Goal: Task Accomplishment & Management: Complete application form

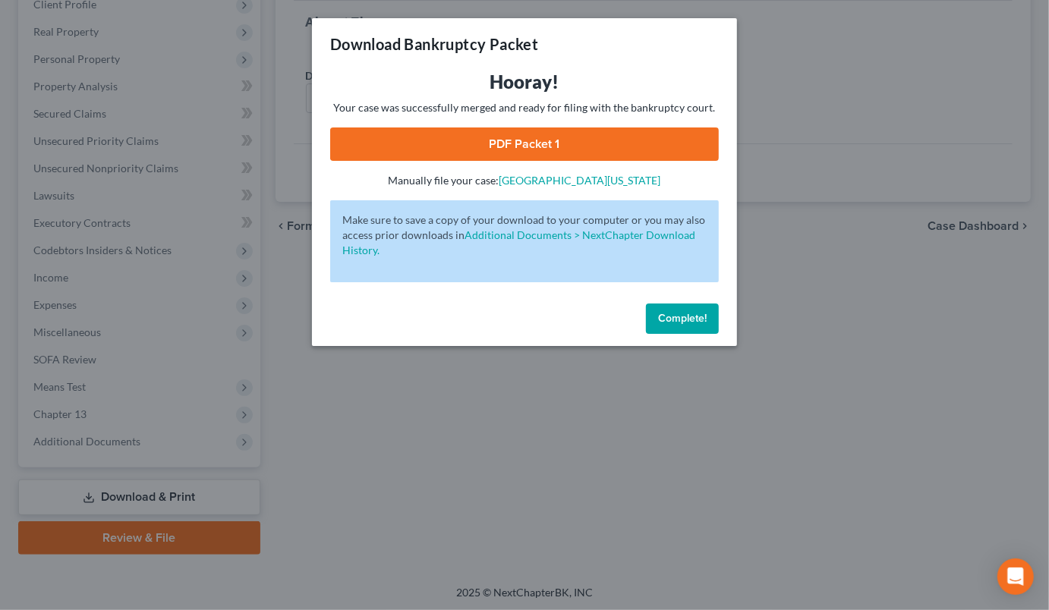
click at [672, 317] on span "Complete!" at bounding box center [682, 318] width 49 height 13
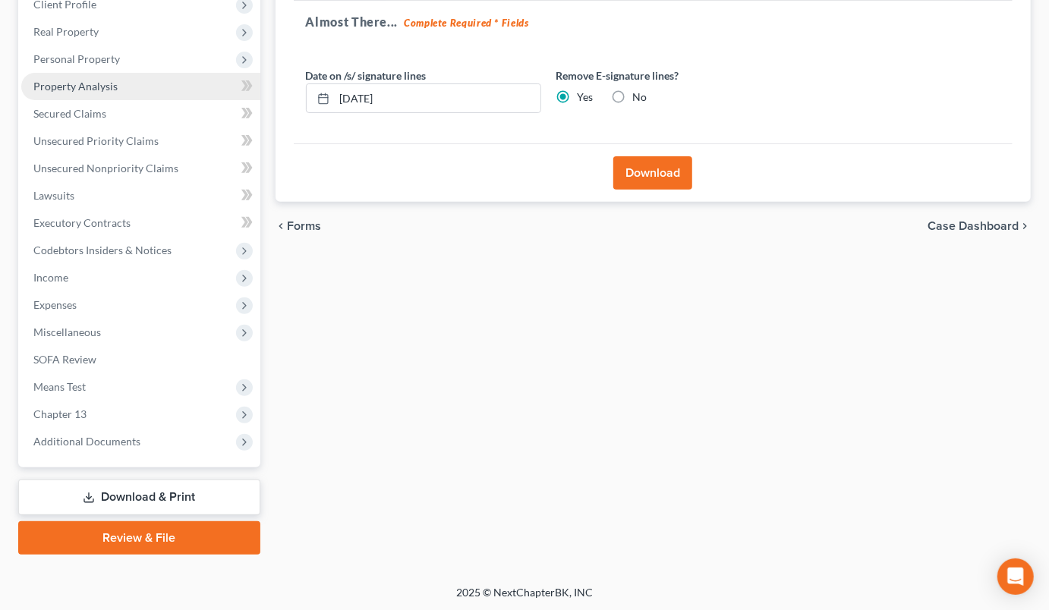
click at [85, 82] on span "Property Analysis" at bounding box center [75, 86] width 84 height 13
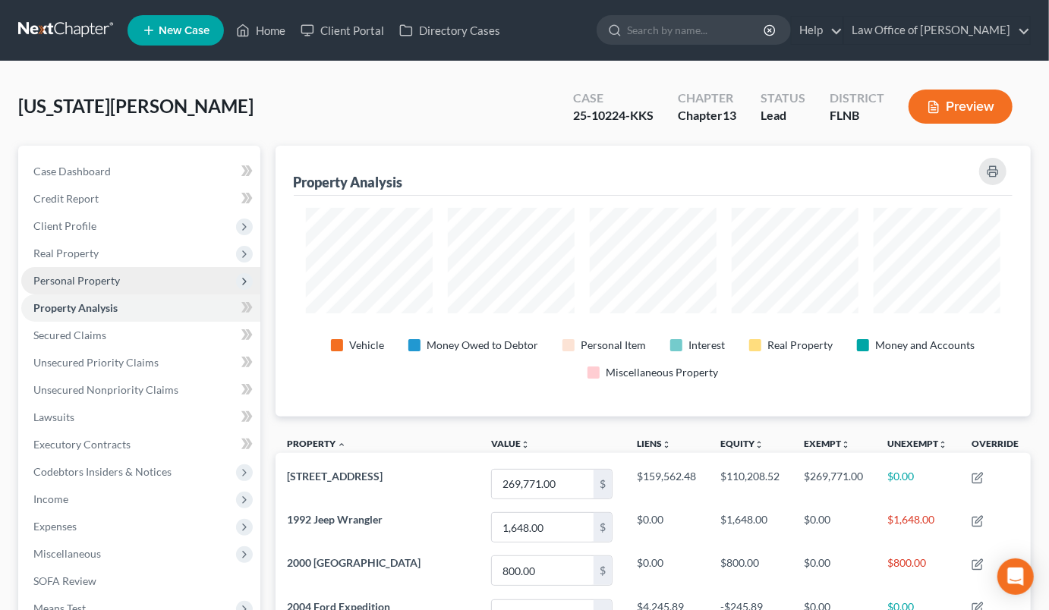
click at [61, 280] on span "Personal Property" at bounding box center [76, 280] width 87 height 13
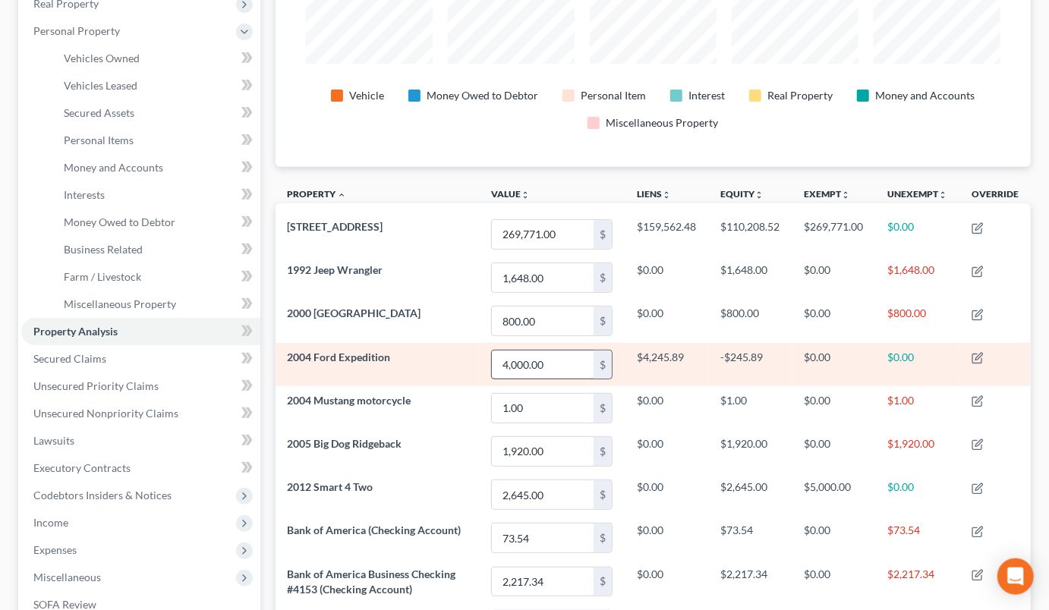
scroll to position [250, 0]
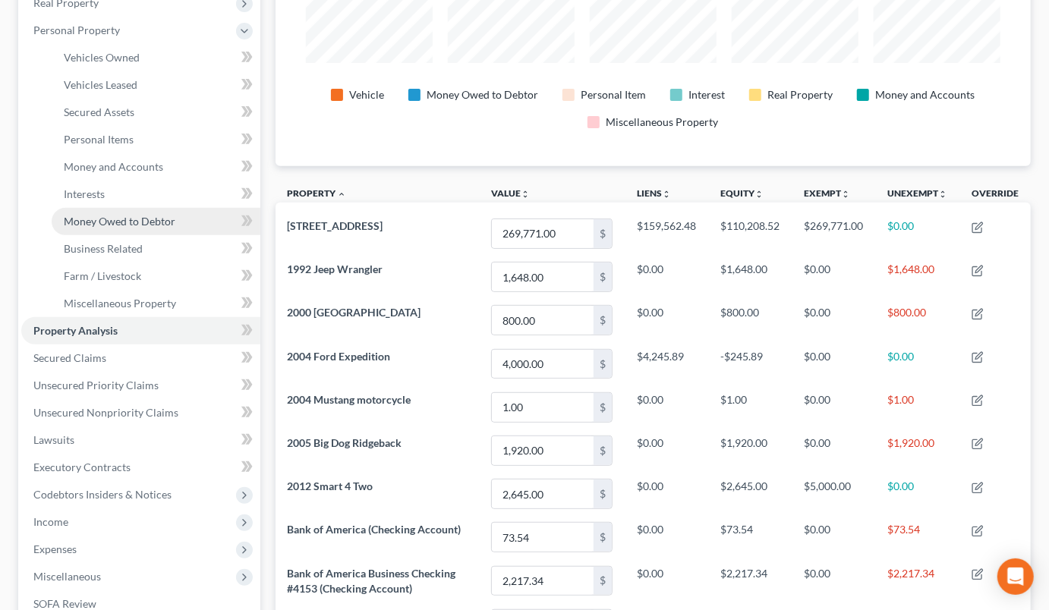
click at [96, 217] on span "Money Owed to Debtor" at bounding box center [120, 221] width 112 height 13
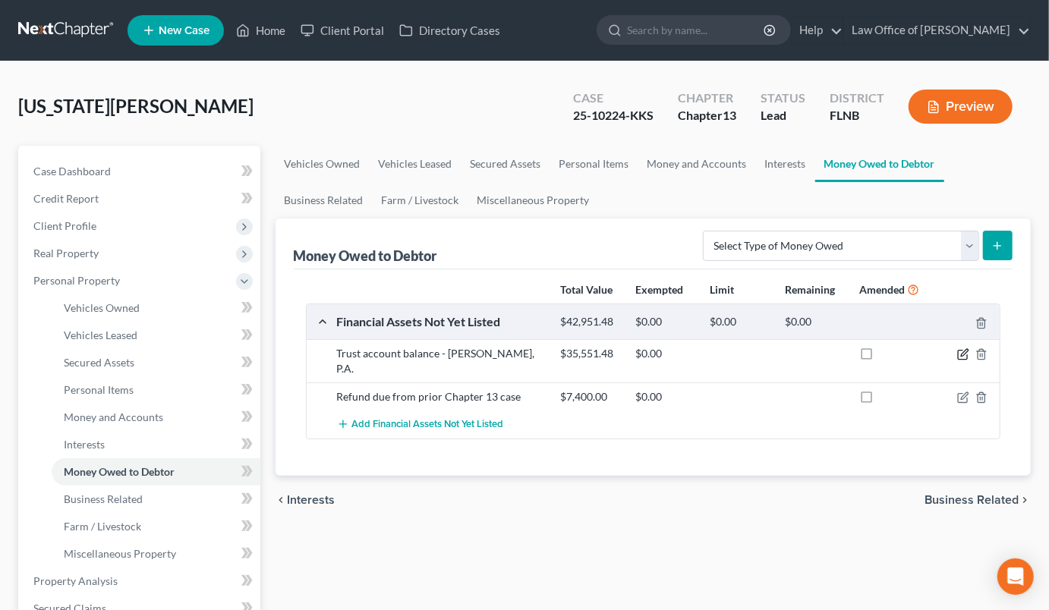
click at [961, 353] on icon "button" at bounding box center [963, 354] width 12 height 12
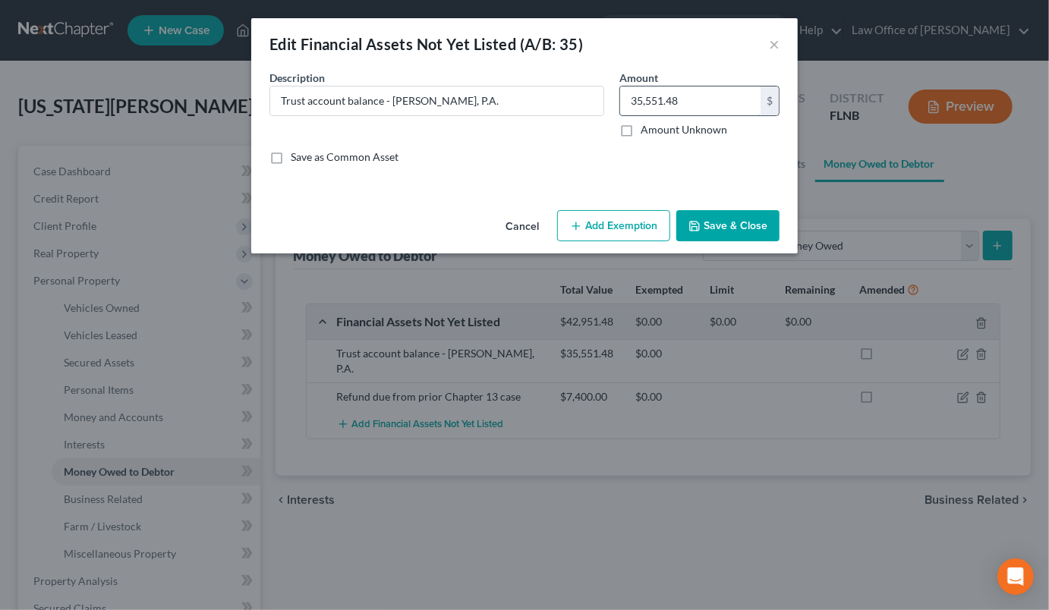
drag, startPoint x: 684, startPoint y: 99, endPoint x: 691, endPoint y: 102, distance: 7.8
click at [691, 102] on input "35,551.48" at bounding box center [690, 101] width 140 height 29
type input "20,551.48"
click at [742, 225] on button "Save & Close" at bounding box center [727, 226] width 103 height 32
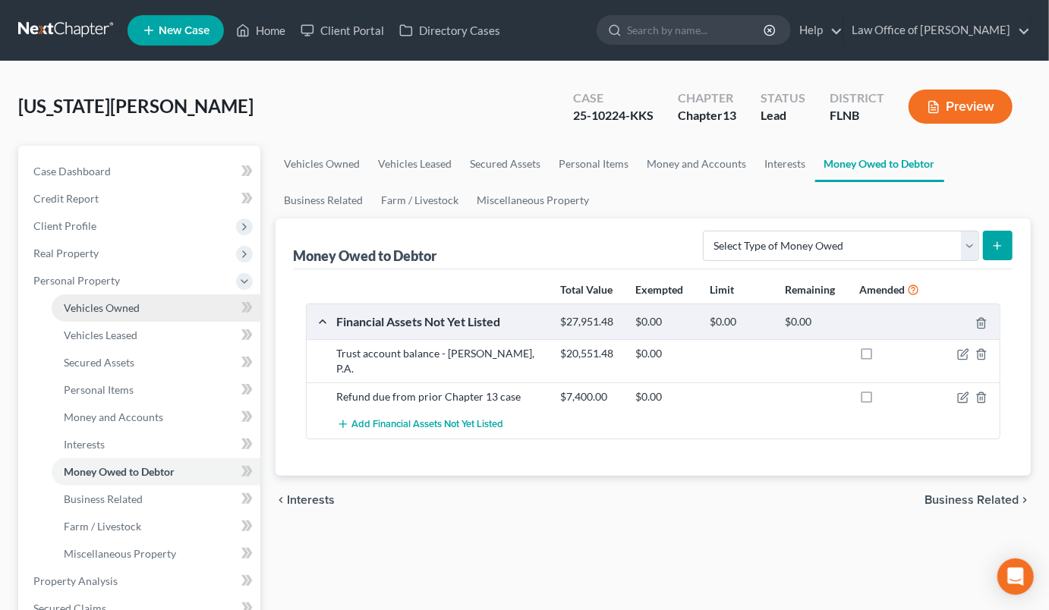
click at [97, 311] on span "Vehicles Owned" at bounding box center [102, 307] width 76 height 13
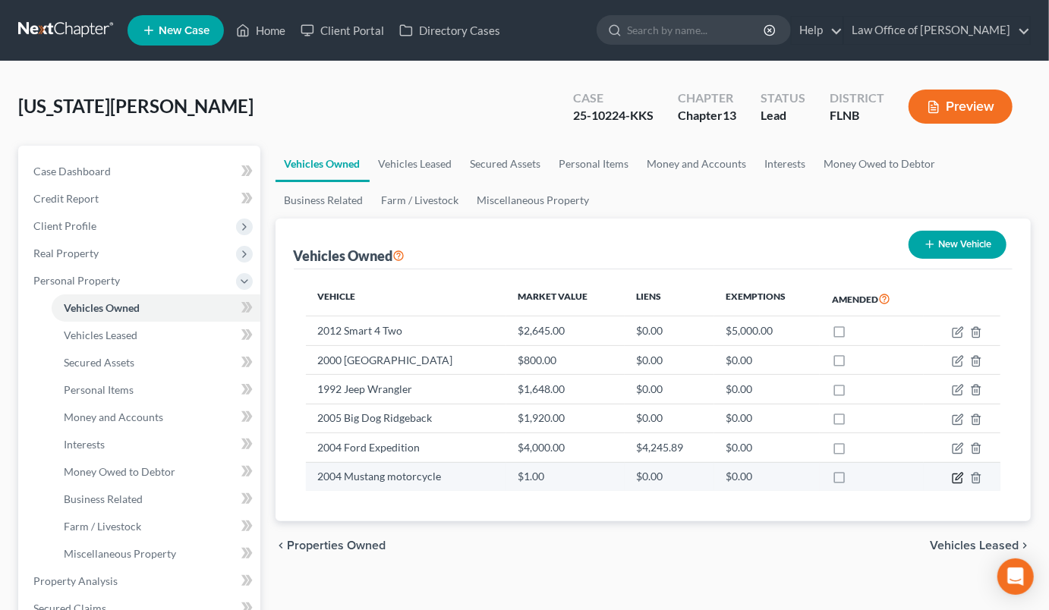
click at [960, 477] on icon "button" at bounding box center [959, 476] width 7 height 7
select select "0"
select select "22"
select select "4"
select select "0"
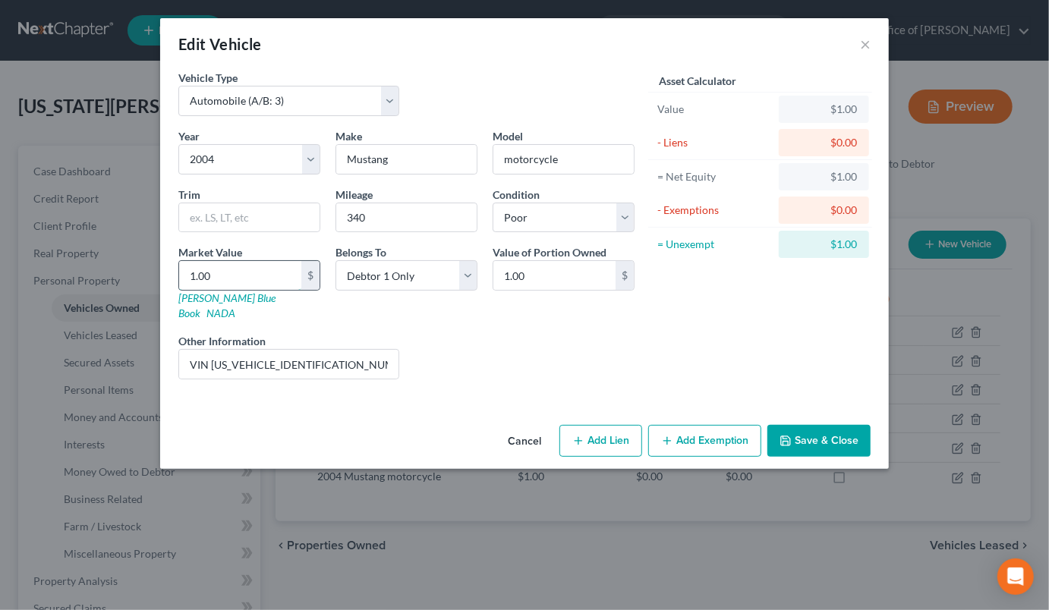
drag, startPoint x: 187, startPoint y: 276, endPoint x: 232, endPoint y: 277, distance: 44.8
click at [232, 277] on input "1.00" at bounding box center [240, 275] width 122 height 29
type input "6"
type input "6.00"
type input "60"
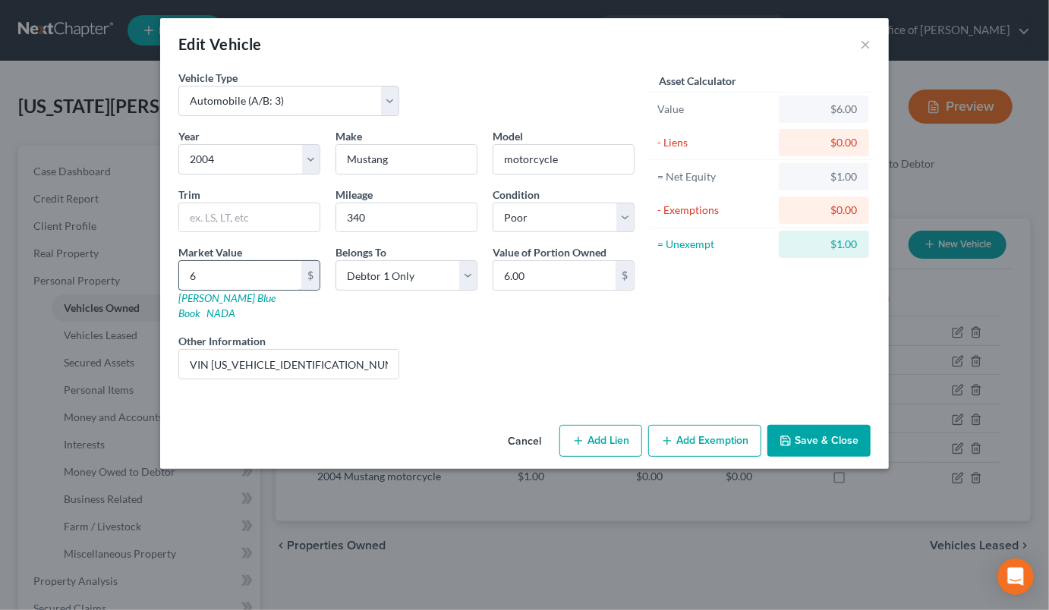
type input "60.00"
type input "600"
type input "600.00"
type input "6000"
type input "6,000.00"
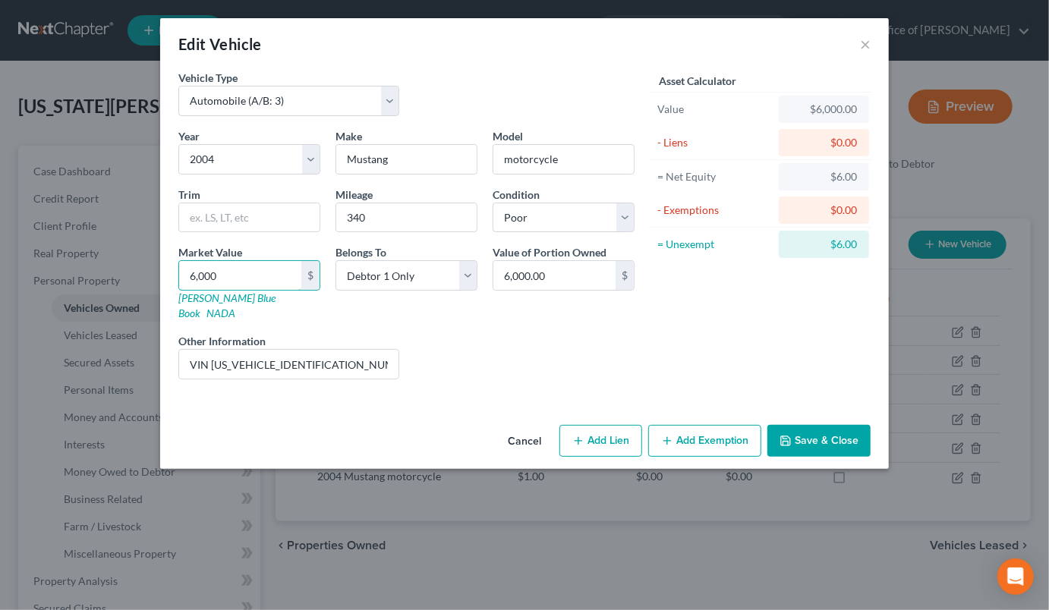
type input "6,000"
click at [806, 425] on button "Save & Close" at bounding box center [818, 441] width 103 height 32
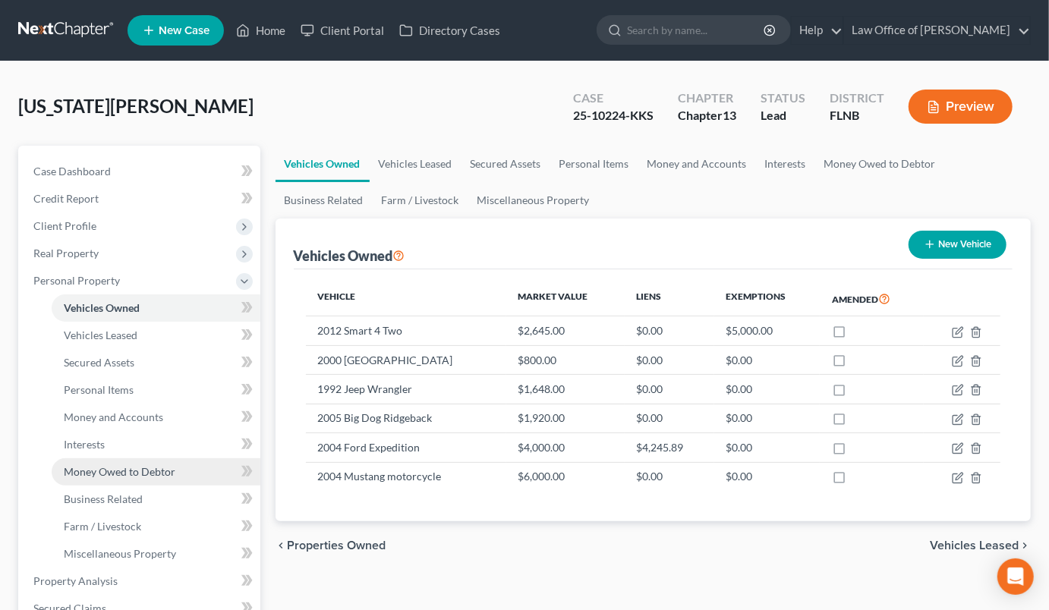
click at [101, 470] on span "Money Owed to Debtor" at bounding box center [120, 471] width 112 height 13
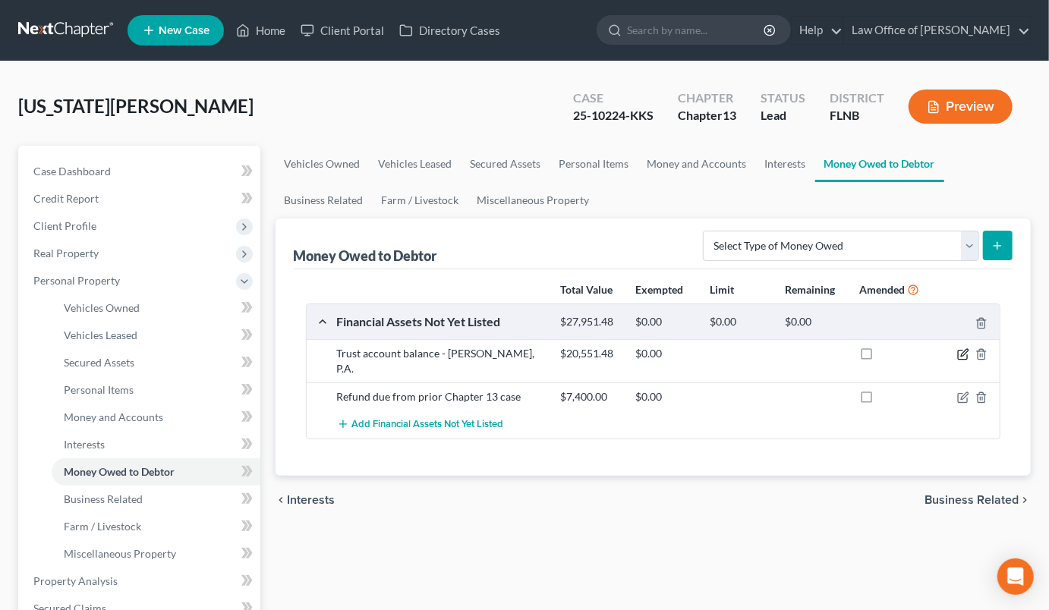
click at [964, 357] on icon "button" at bounding box center [963, 354] width 12 height 12
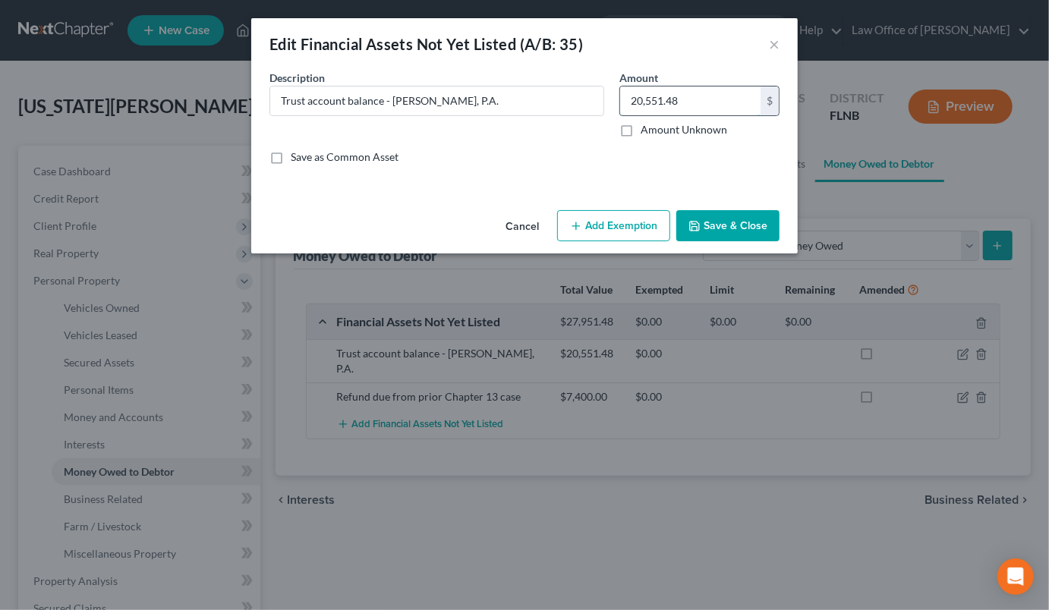
drag, startPoint x: 630, startPoint y: 102, endPoint x: 684, endPoint y: 100, distance: 53.9
click at [684, 100] on input "20,551.48" at bounding box center [690, 101] width 140 height 29
click at [506, 96] on input "Trust account balance - [PERSON_NAME], P.A." at bounding box center [436, 101] width 333 height 29
paste input "20,551.48"
type input "Trust account balance - [PERSON_NAME], P.A. $20,551.48"
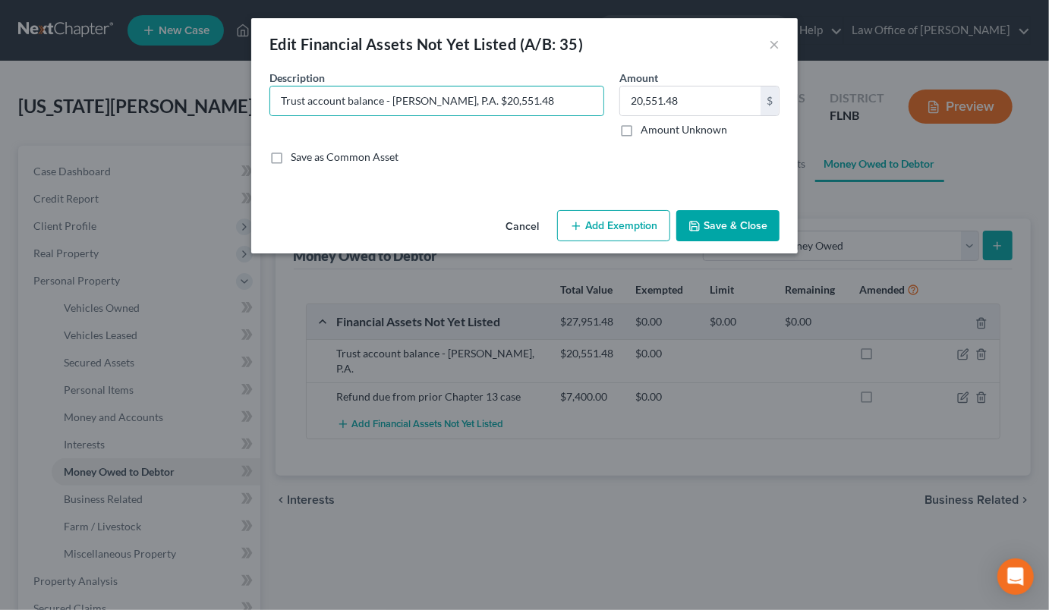
click at [710, 231] on button "Save & Close" at bounding box center [727, 226] width 103 height 32
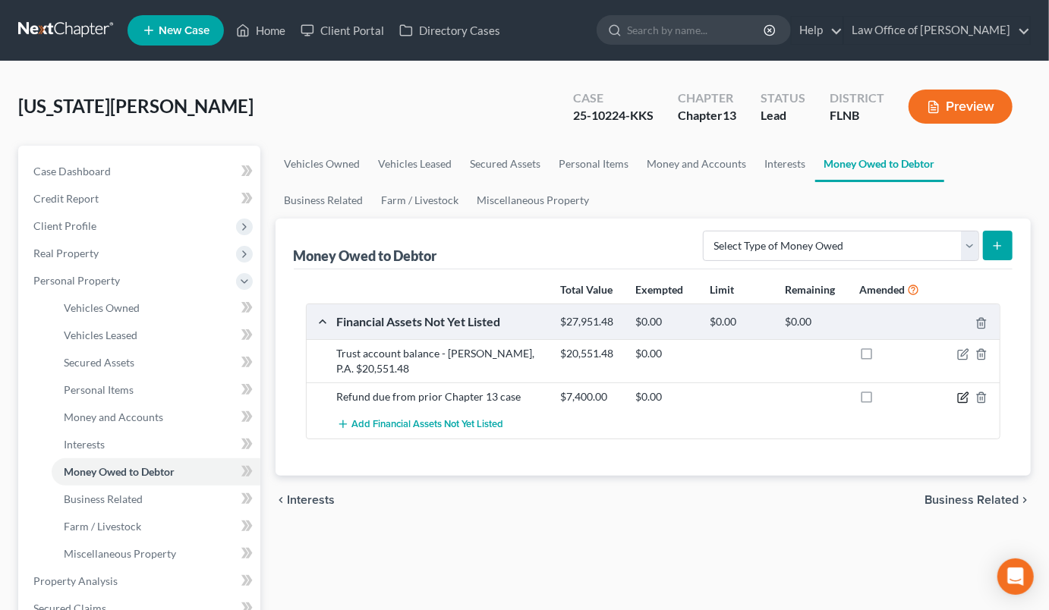
click at [967, 399] on icon "button" at bounding box center [962, 398] width 9 height 9
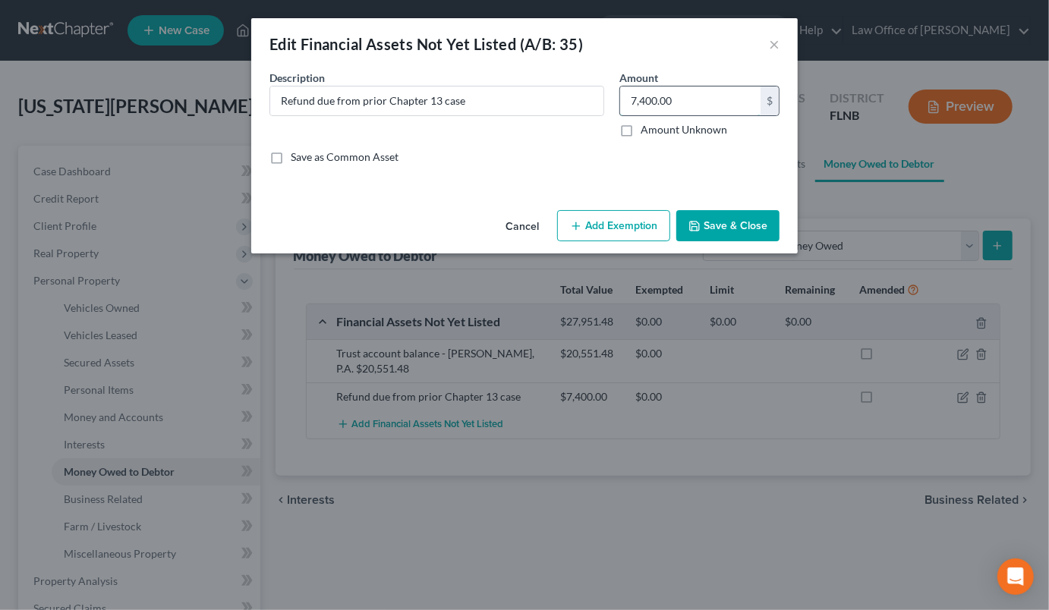
drag, startPoint x: 627, startPoint y: 102, endPoint x: 679, endPoint y: 101, distance: 51.6
click at [679, 101] on input "7,400.00" at bounding box center [690, 101] width 140 height 29
click at [490, 101] on input "Refund due from prior Chapter 13 case" at bounding box center [436, 101] width 333 height 29
paste input "7,400.00"
type input "Refund due from prior Chapter 13 case $7,400.00"
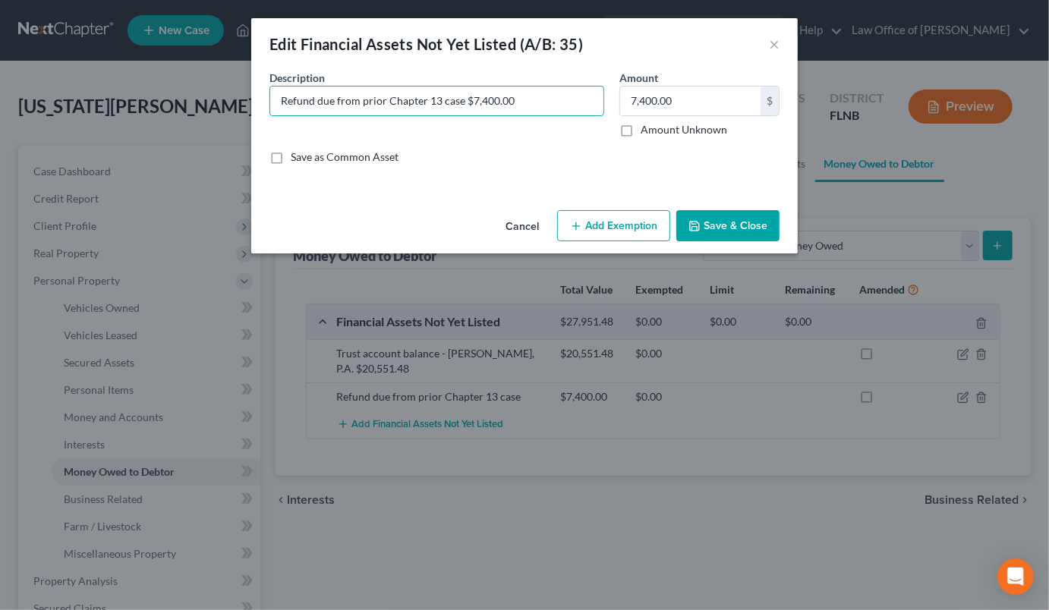
click at [748, 225] on button "Save & Close" at bounding box center [727, 226] width 103 height 32
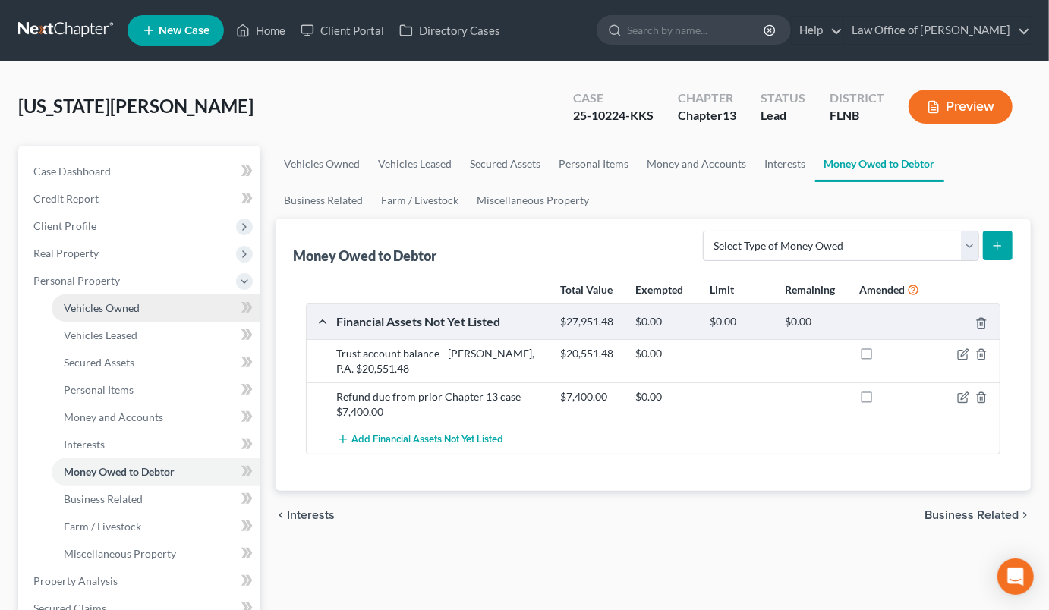
click at [126, 305] on span "Vehicles Owned" at bounding box center [102, 307] width 76 height 13
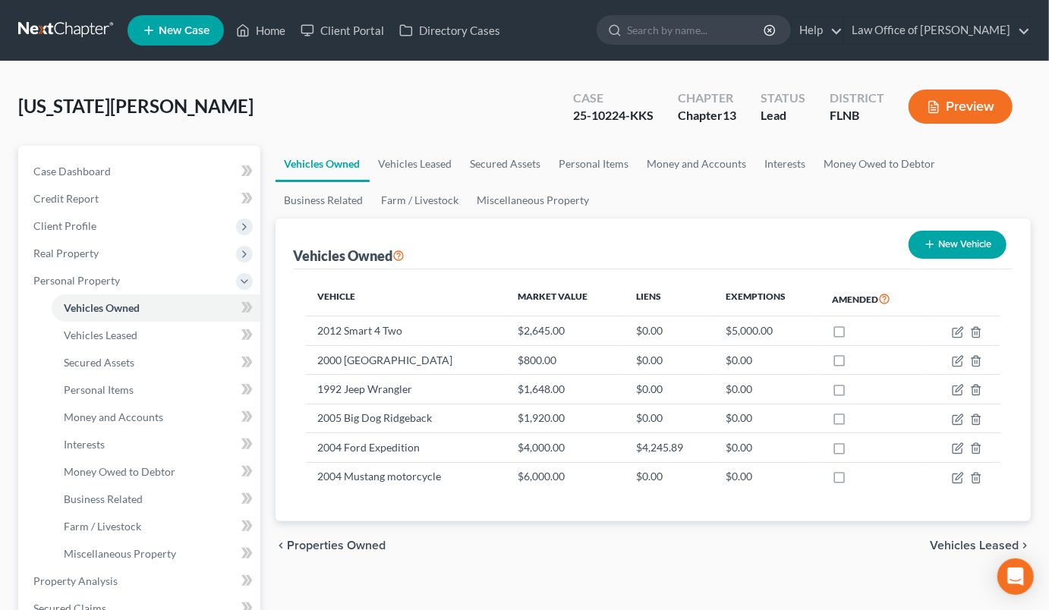
click at [1022, 172] on ul "Vehicles Owned Vehicles Leased Secured Assets Personal Items Money and Accounts…" at bounding box center [654, 182] width 756 height 73
click at [124, 547] on span "Miscellaneous Property" at bounding box center [120, 553] width 112 height 13
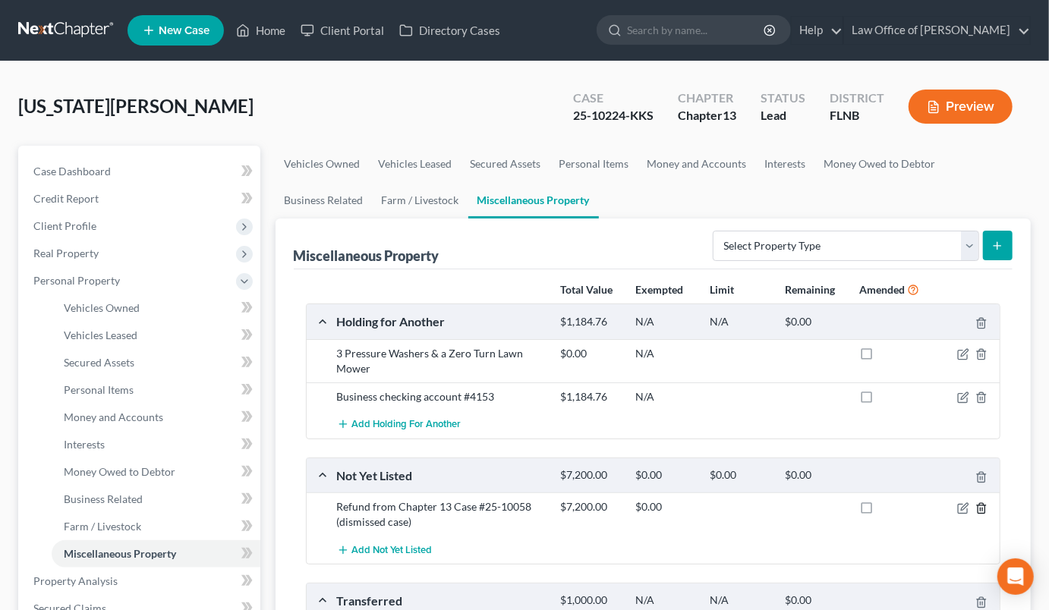
click at [981, 507] on icon "button" at bounding box center [981, 508] width 12 height 12
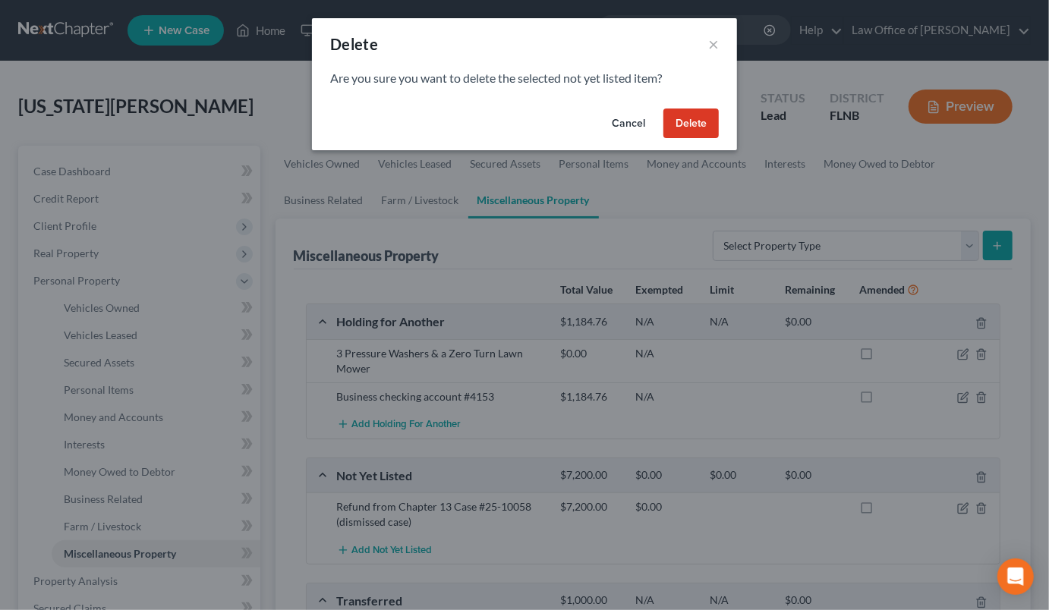
click at [698, 127] on button "Delete" at bounding box center [690, 124] width 55 height 30
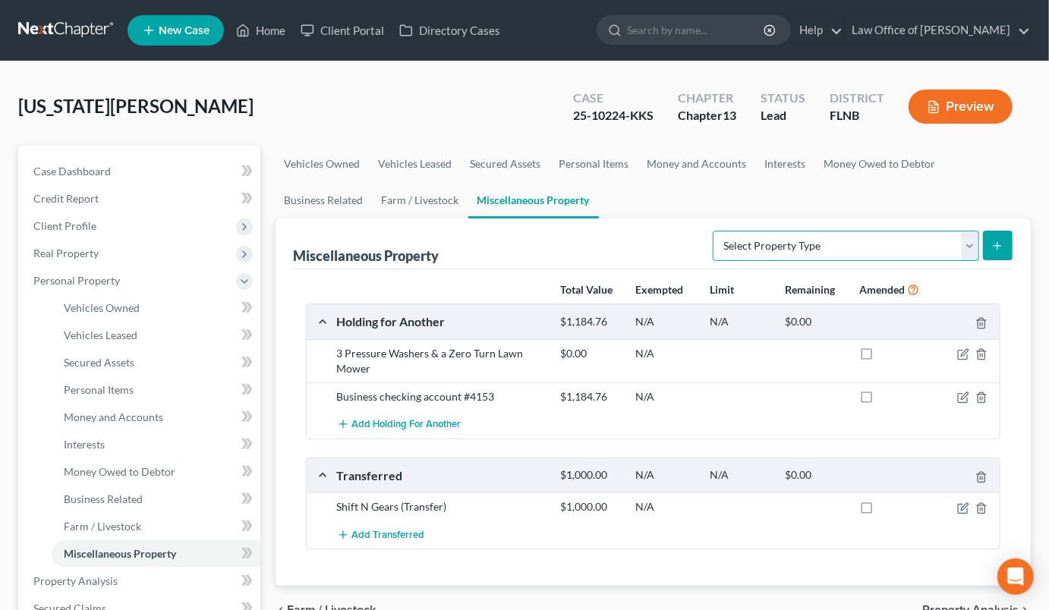
click at [769, 254] on select "Select Property Type Assigned for Creditor Benefit [DATE] (SOFA: 12) Holding fo…" at bounding box center [846, 246] width 266 height 30
select select "transferred"
click option "Transferred (SOFA 18, 19)" at bounding box center [0, 0] width 0 height 0
click at [993, 244] on icon "submit" at bounding box center [997, 246] width 12 height 12
select select "Ordinary ([DATE])"
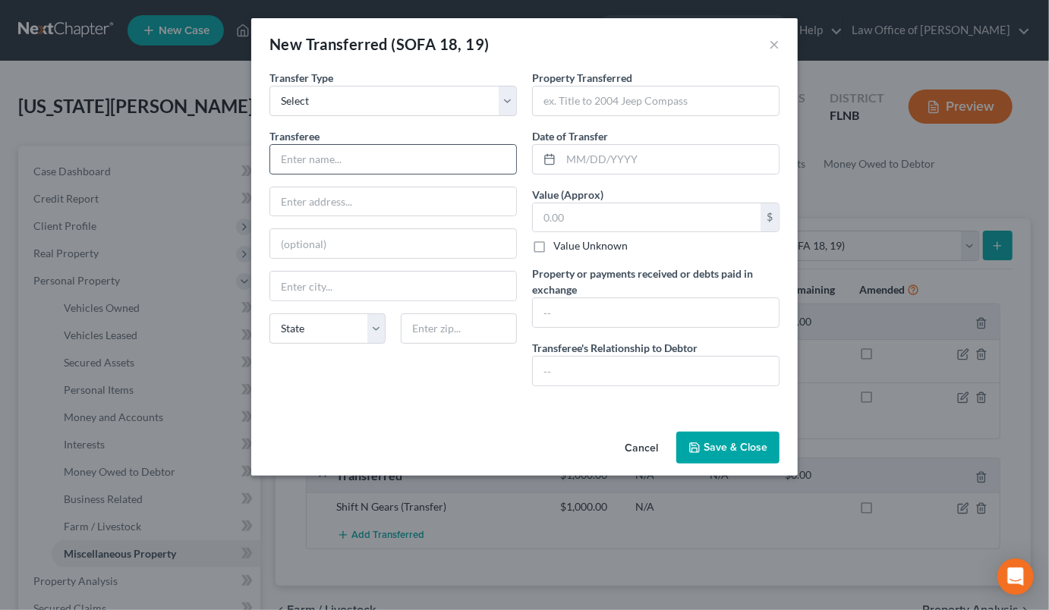
click at [395, 159] on input "text" at bounding box center [393, 159] width 246 height 29
click at [298, 203] on input "text" at bounding box center [393, 201] width 246 height 29
drag, startPoint x: 339, startPoint y: 156, endPoint x: 386, endPoint y: 156, distance: 47.1
click at [386, 156] on input "Shiftn Gears Inc." at bounding box center [393, 159] width 246 height 29
type input "Shiftn Gears LLC"
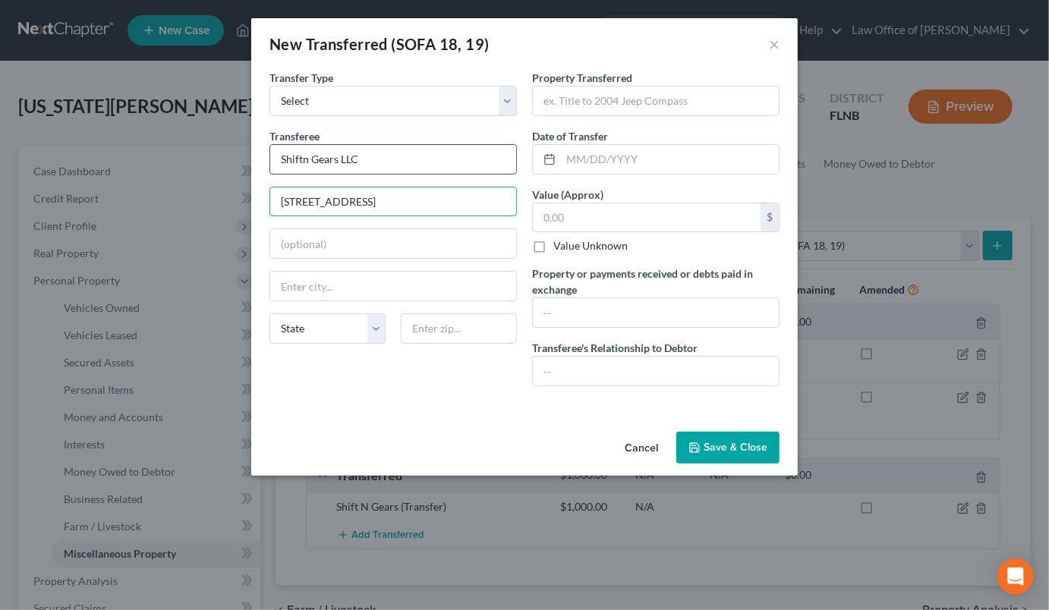
type input "[STREET_ADDRESS]"
type input "32696"
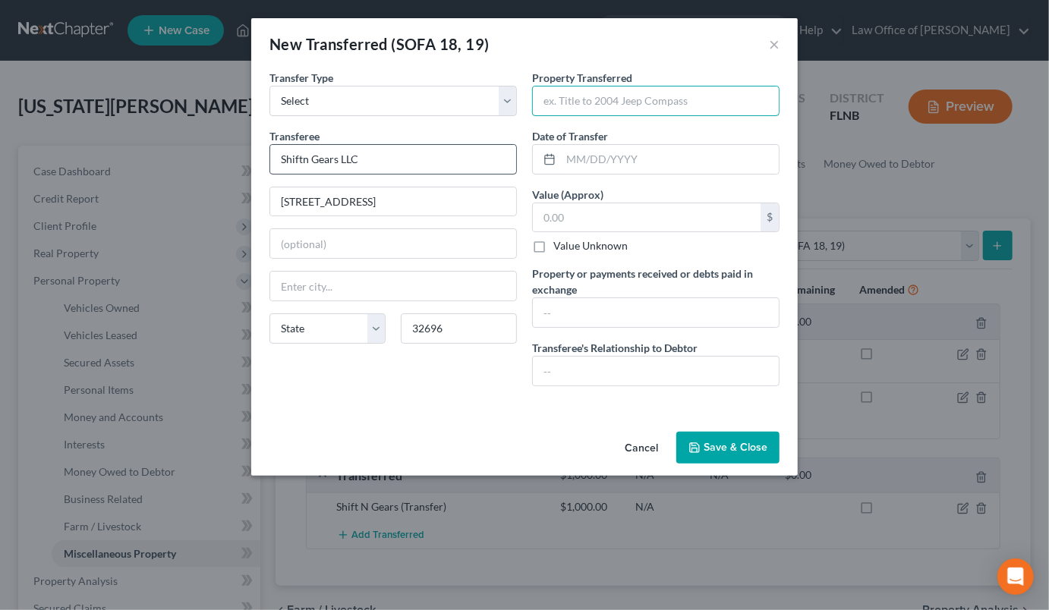
type input "Williston"
click at [545, 107] on input "text" at bounding box center [656, 101] width 246 height 29
click at [685, 109] on input "2004 Toyota" at bounding box center [656, 101] width 246 height 29
type input "2004 Toyota Tundra"
click at [672, 170] on input "text" at bounding box center [670, 159] width 218 height 29
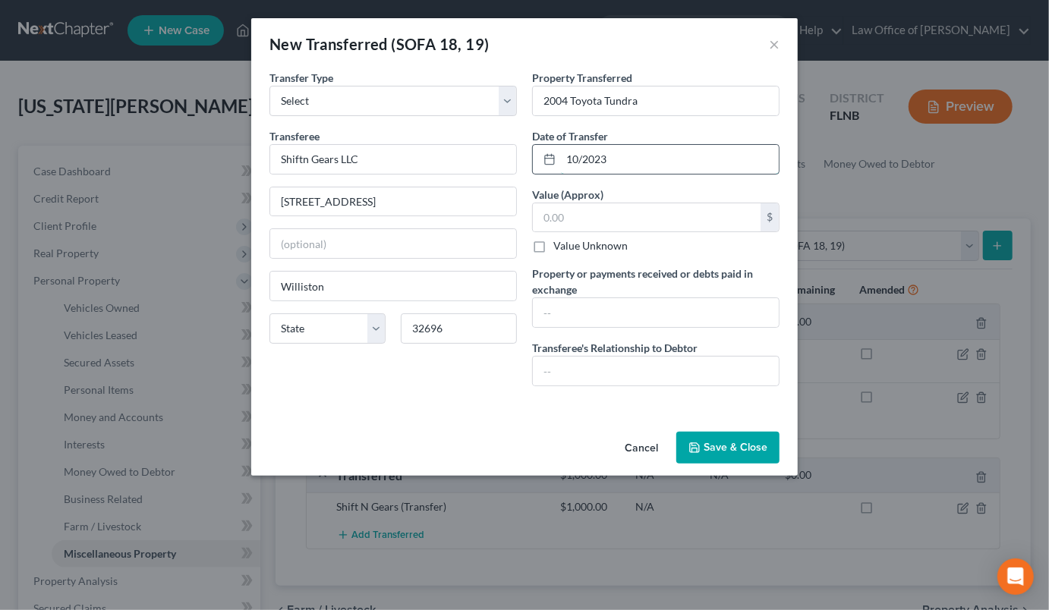
type input "10/2023"
click at [714, 50] on div "New Transferred (SOFA 18, 19) ×" at bounding box center [524, 44] width 546 height 52
click at [642, 372] on input "text" at bounding box center [656, 371] width 246 height 29
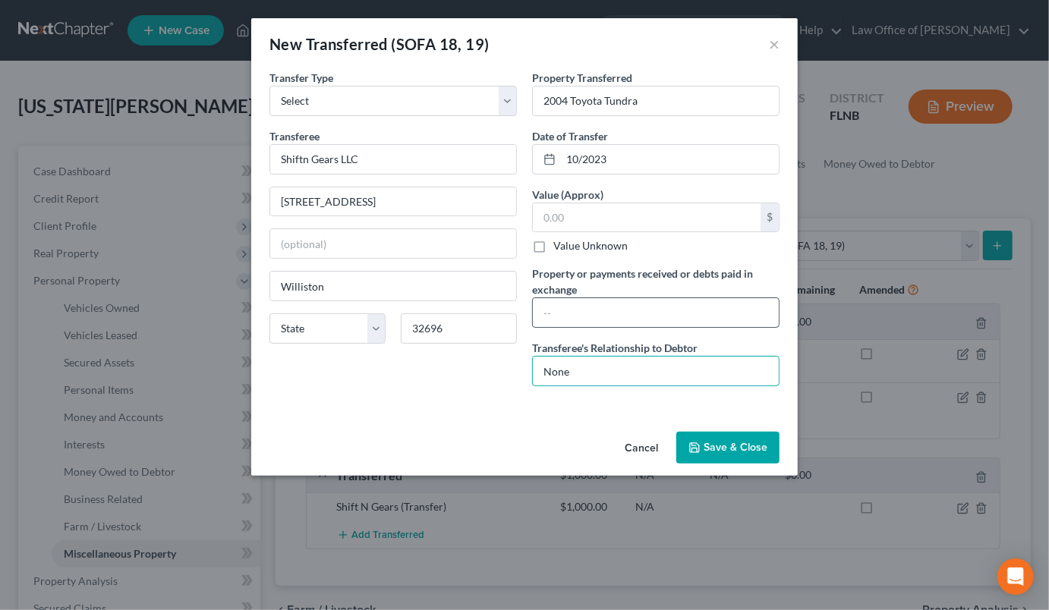
type input "None"
click at [676, 312] on input "text" at bounding box center [656, 312] width 246 height 29
type input "Trade in"
click at [730, 439] on button "Save & Close" at bounding box center [727, 448] width 103 height 32
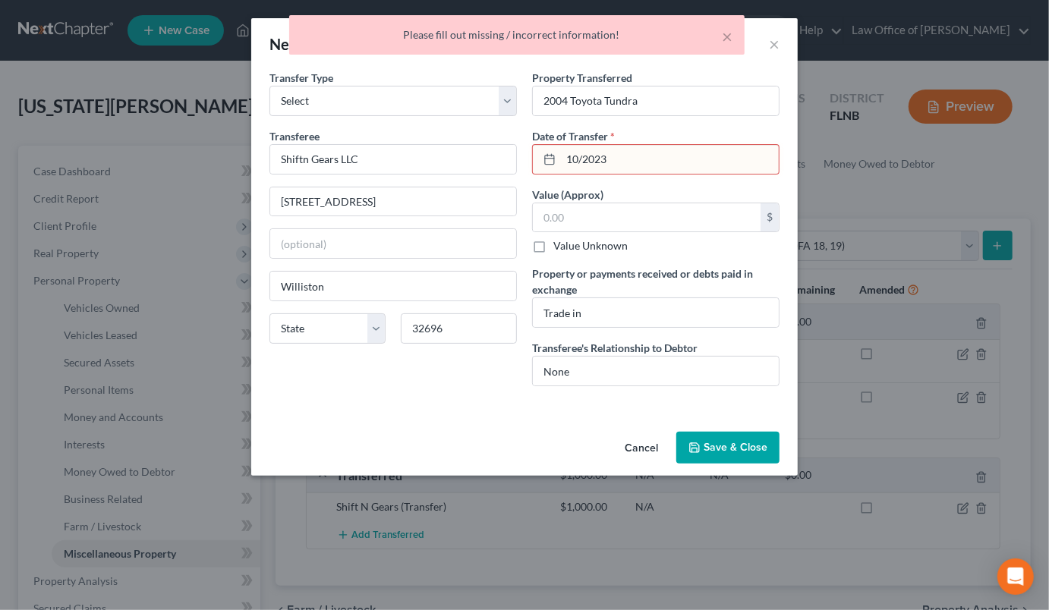
click at [659, 166] on input "10/2023" at bounding box center [670, 159] width 218 height 29
click at [578, 160] on input "10/2023" at bounding box center [670, 159] width 218 height 29
click at [581, 160] on input "10/2023" at bounding box center [670, 159] width 218 height 29
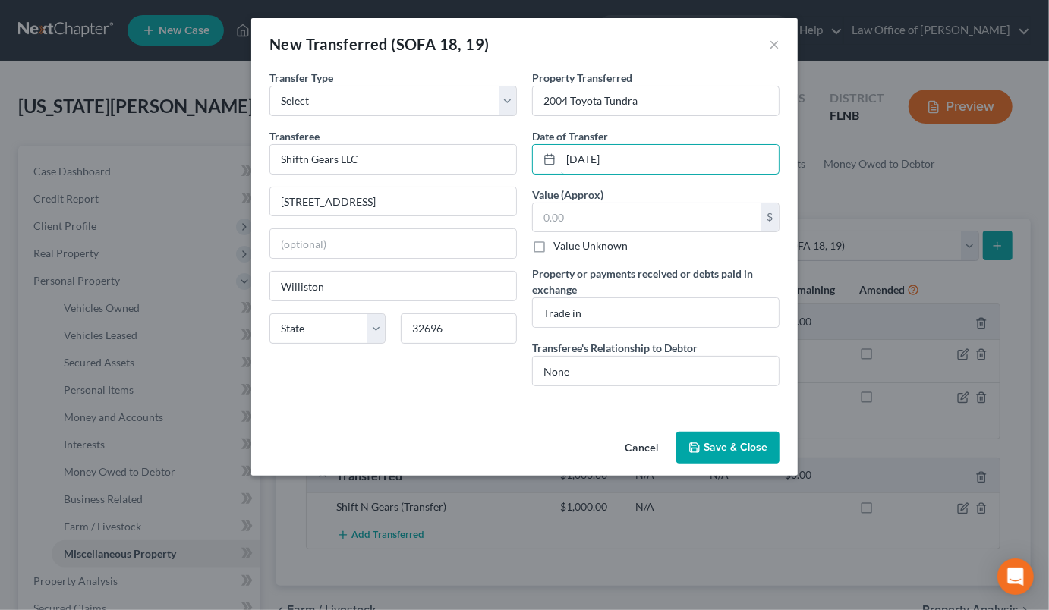
type input "[DATE]"
click at [710, 449] on button "Save & Close" at bounding box center [727, 448] width 103 height 32
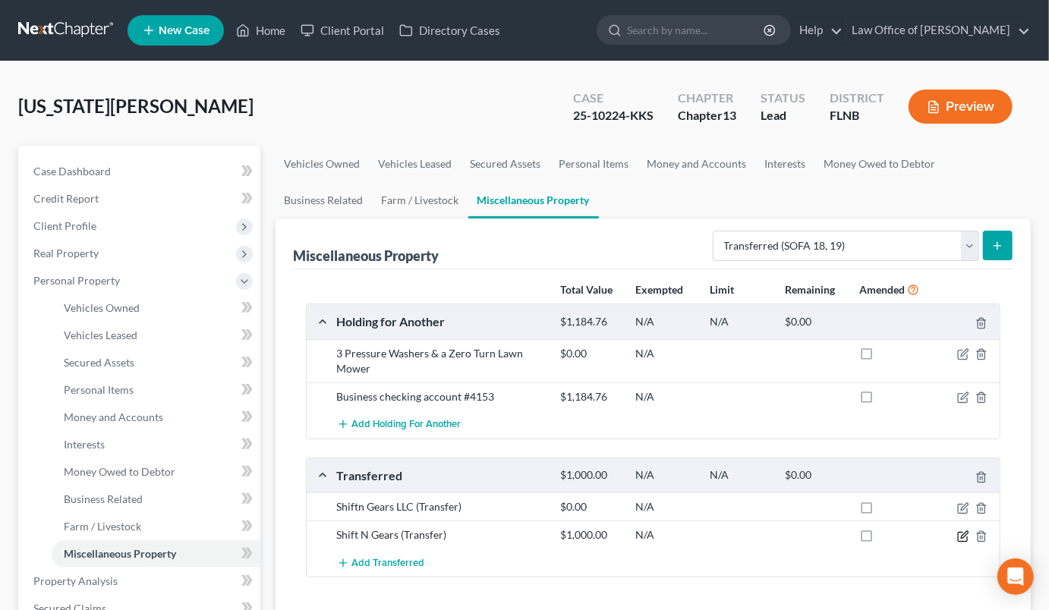
click at [963, 537] on icon "button" at bounding box center [964, 534] width 7 height 7
select select "Ordinary ([DATE])"
select select "9"
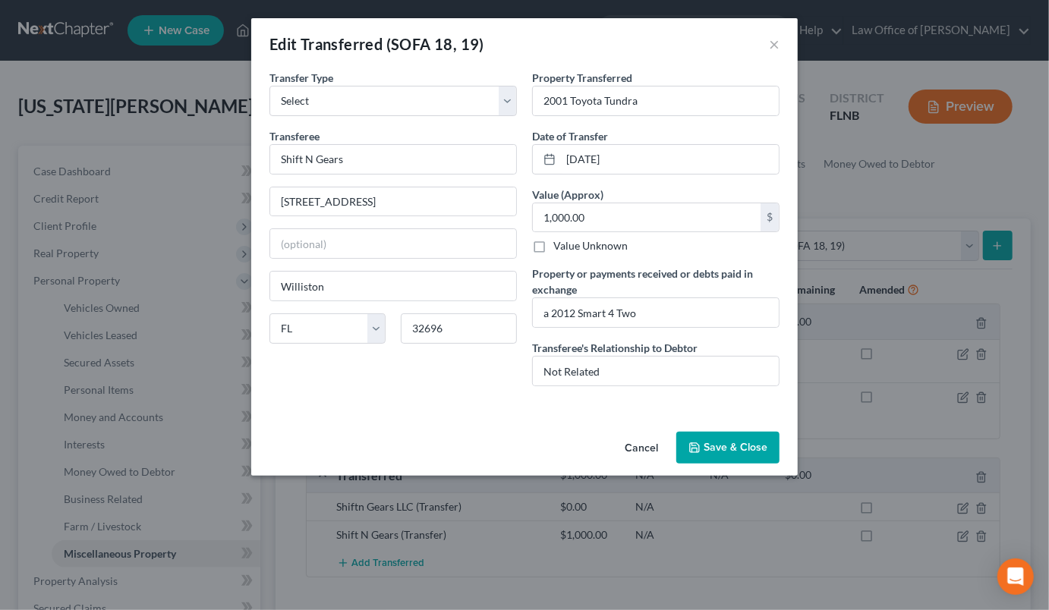
click at [704, 455] on button "Save & Close" at bounding box center [727, 448] width 103 height 32
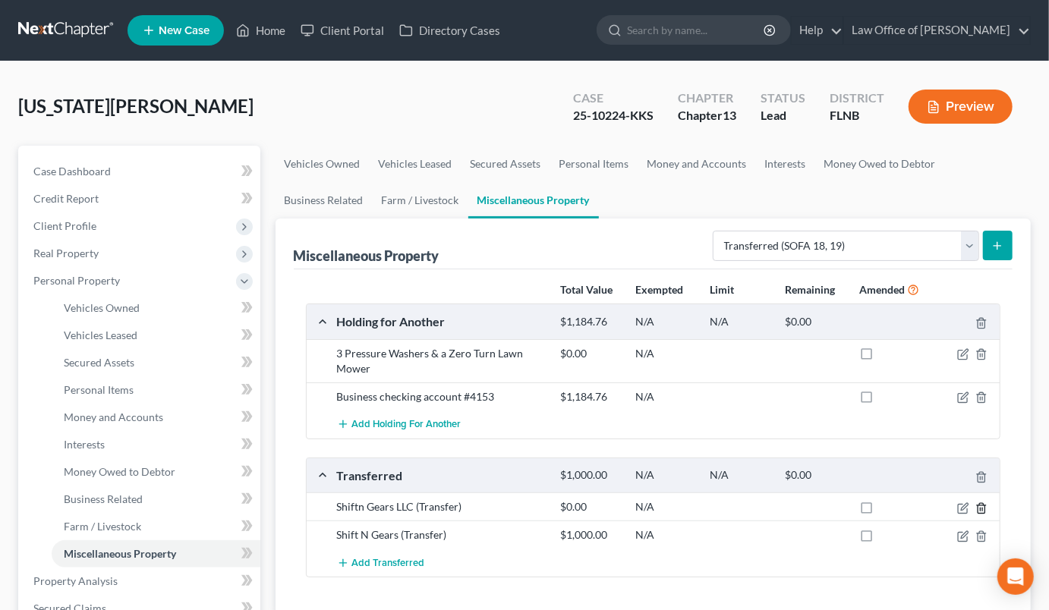
click at [983, 510] on icon "button" at bounding box center [981, 508] width 12 height 12
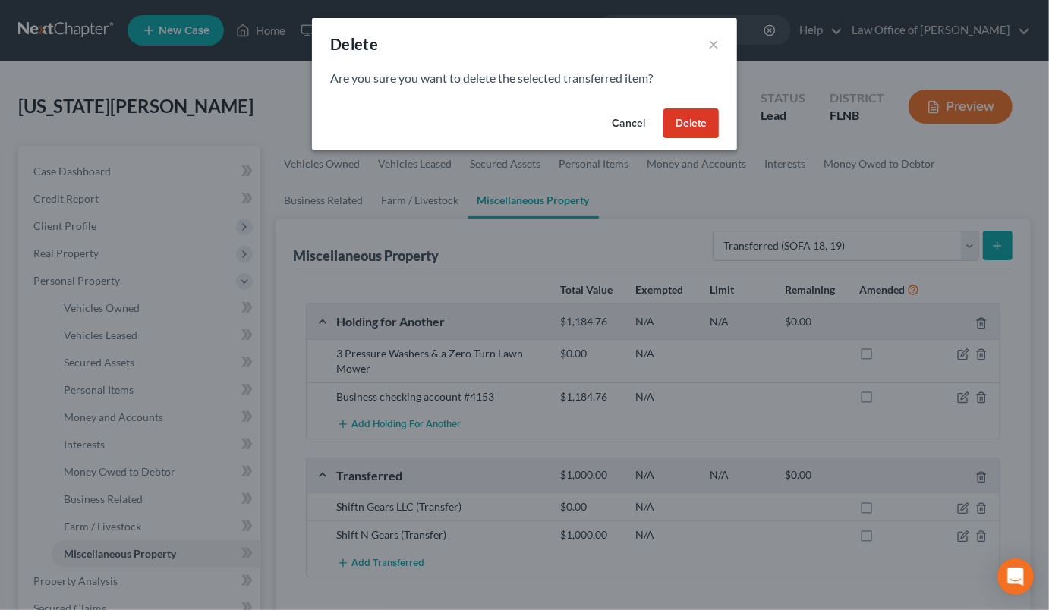
click at [681, 134] on button "Delete" at bounding box center [690, 124] width 55 height 30
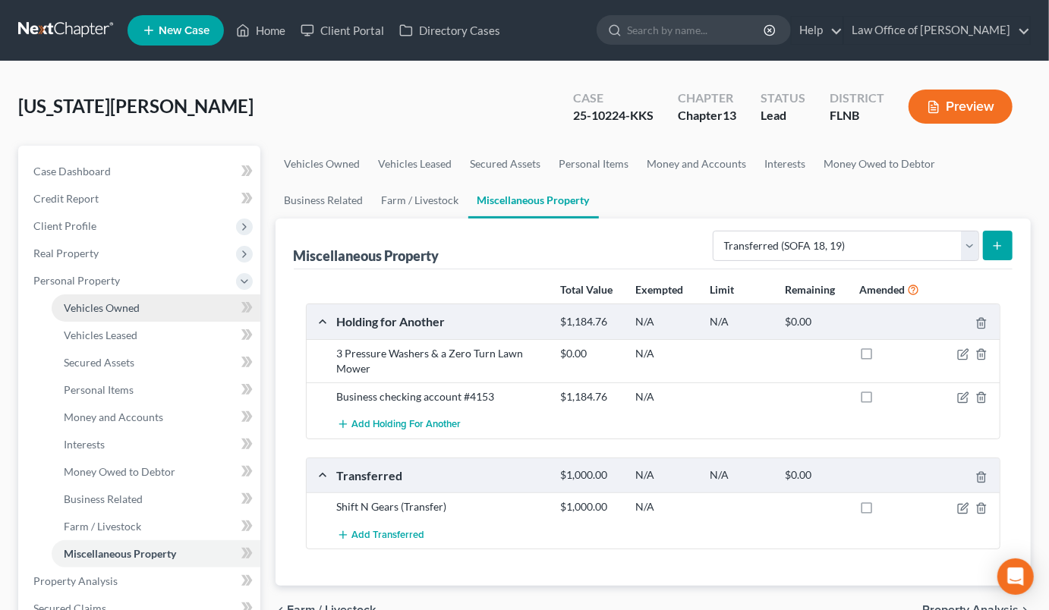
click at [105, 305] on span "Vehicles Owned" at bounding box center [102, 307] width 76 height 13
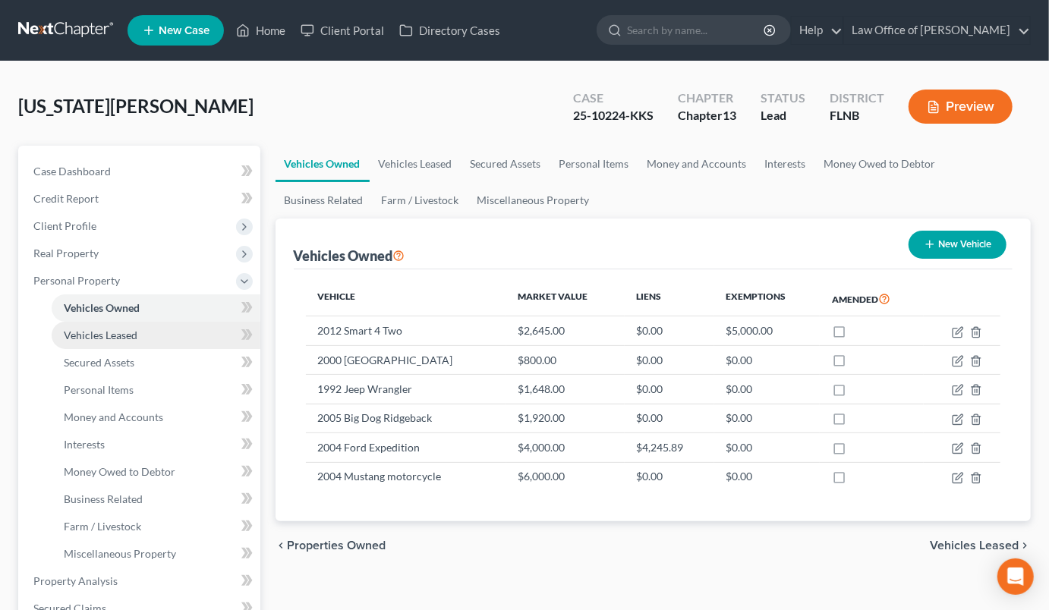
scroll to position [250, 0]
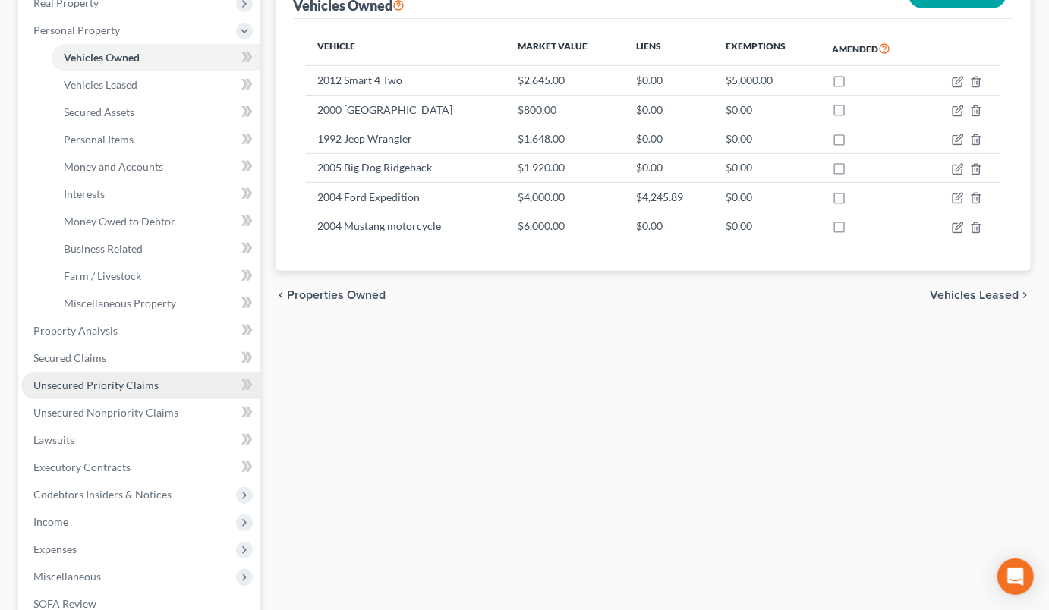
click at [99, 383] on span "Unsecured Priority Claims" at bounding box center [95, 385] width 125 height 13
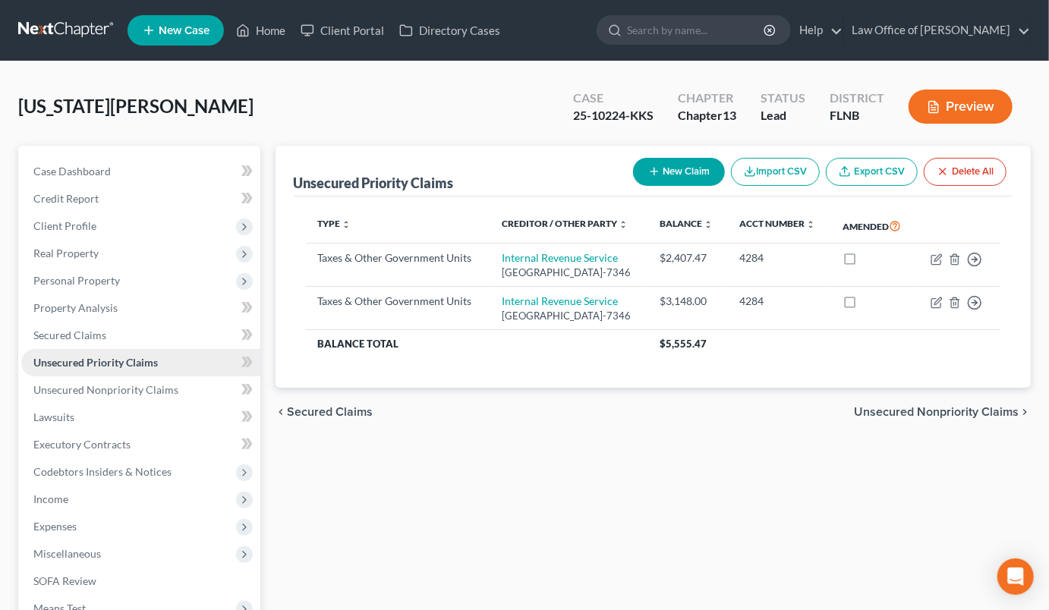
scroll to position [222, 0]
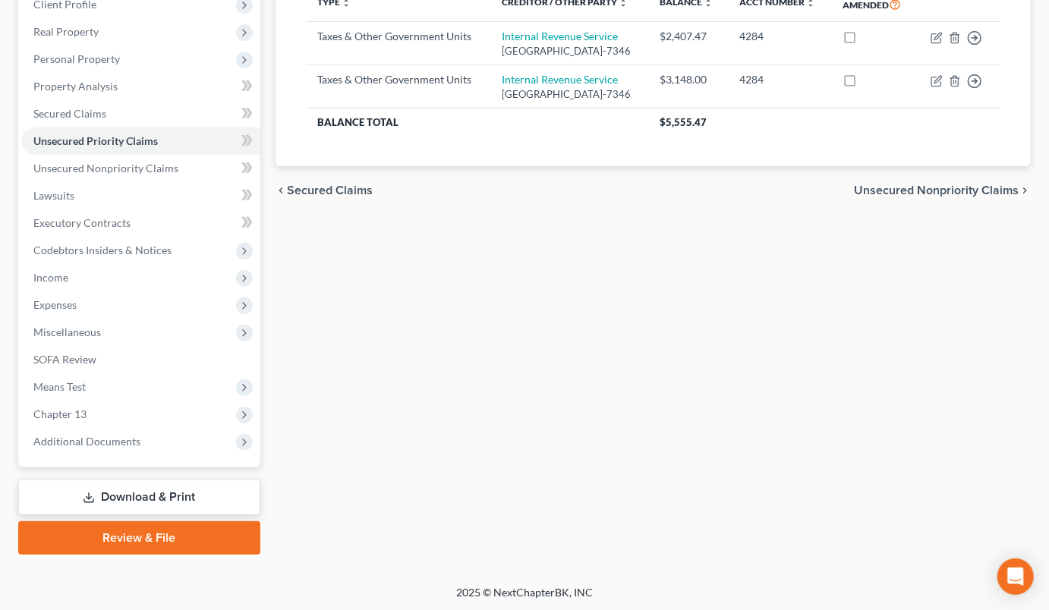
click at [934, 411] on div "Unsecured Priority Claims New Claim Import CSV Export CSV Delete All Type expan…" at bounding box center [653, 239] width 771 height 631
